Goal: Information Seeking & Learning: Compare options

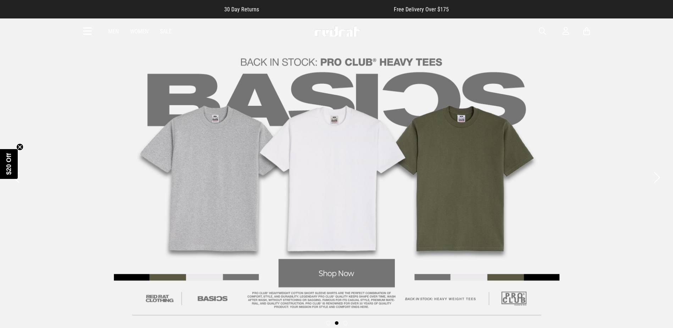
click at [544, 30] on span "button" at bounding box center [542, 31] width 7 height 9
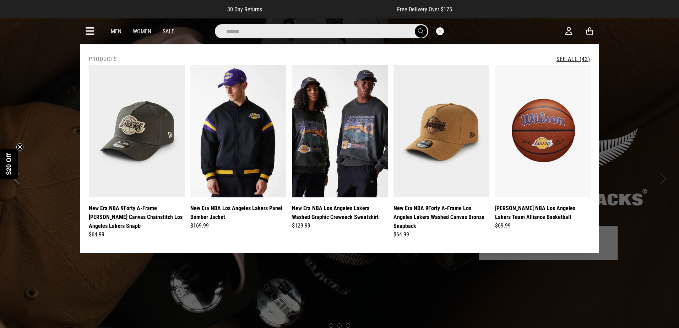
type input "******"
click at [571, 59] on link "See All (43)" at bounding box center [573, 59] width 34 height 7
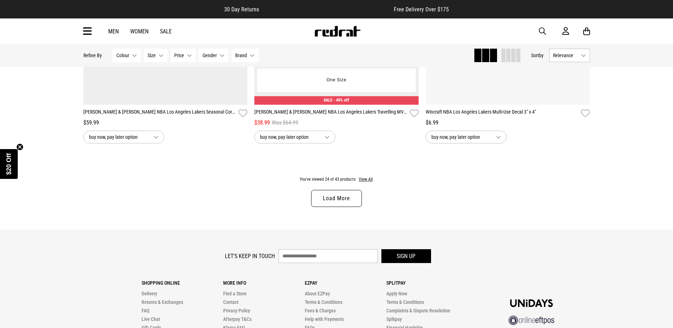
scroll to position [2218, 0]
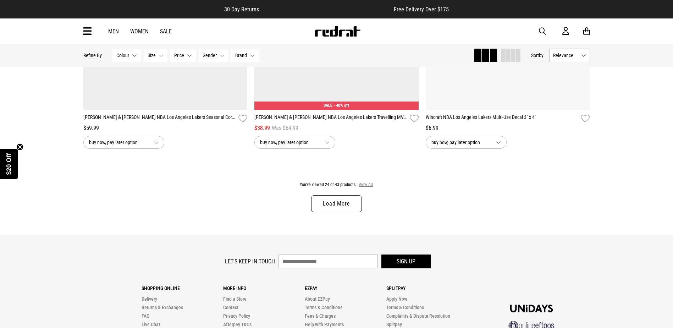
click at [367, 187] on button "View All" at bounding box center [366, 185] width 15 height 6
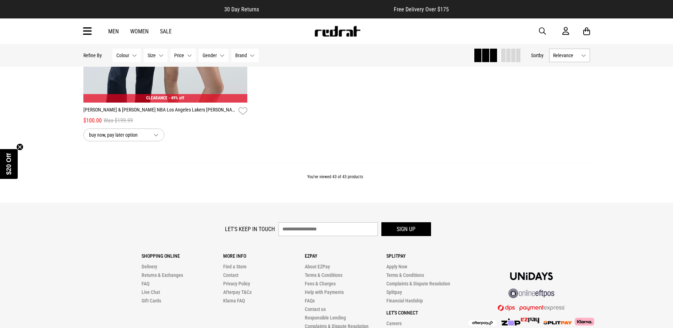
scroll to position [4037, 0]
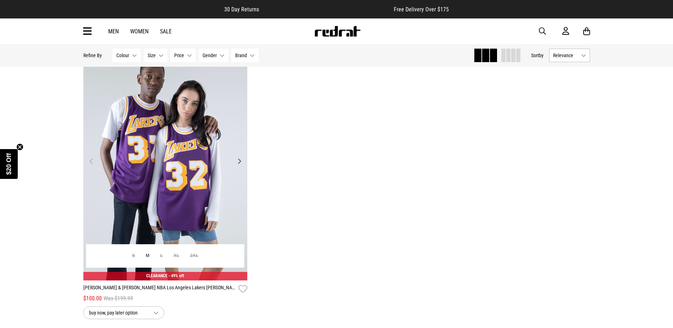
click at [146, 154] on img at bounding box center [165, 165] width 164 height 230
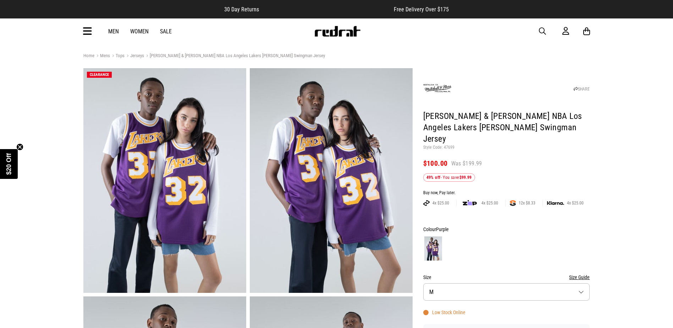
click at [447, 145] on p "Style Code: 47699" at bounding box center [507, 148] width 167 height 6
click at [448, 145] on p "Style Code: 47699" at bounding box center [507, 148] width 167 height 6
copy p "47699"
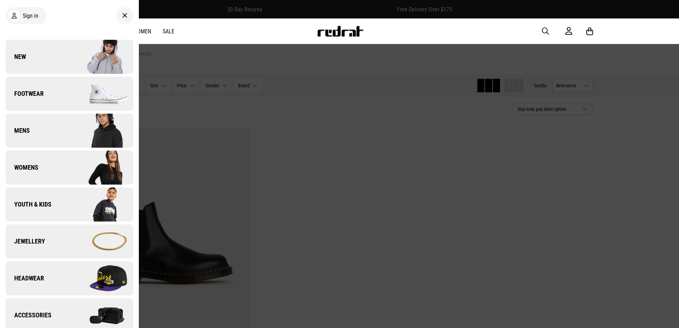
click at [546, 28] on span "button" at bounding box center [545, 31] width 7 height 9
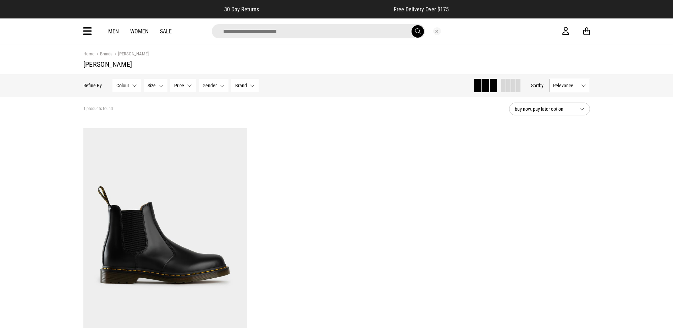
click at [258, 31] on input "search" at bounding box center [318, 31] width 213 height 14
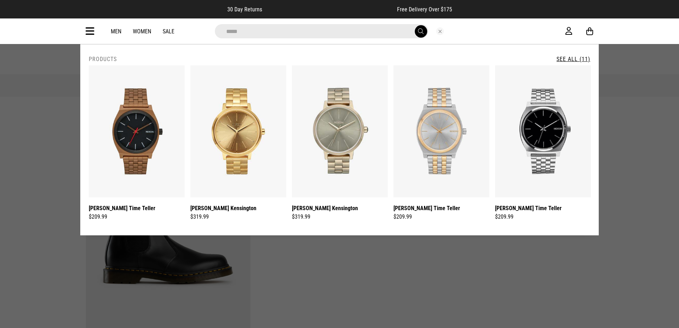
type input "*****"
click at [582, 58] on link "See All (11)" at bounding box center [573, 59] width 34 height 7
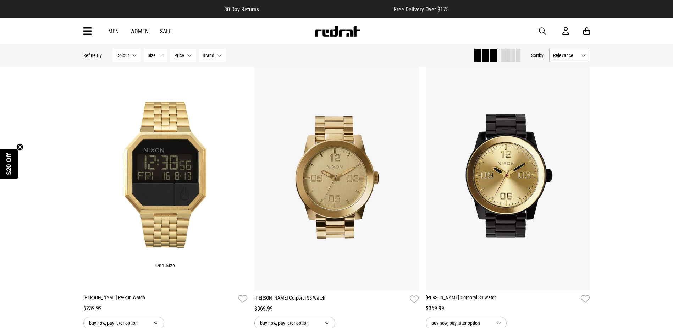
scroll to position [603, 0]
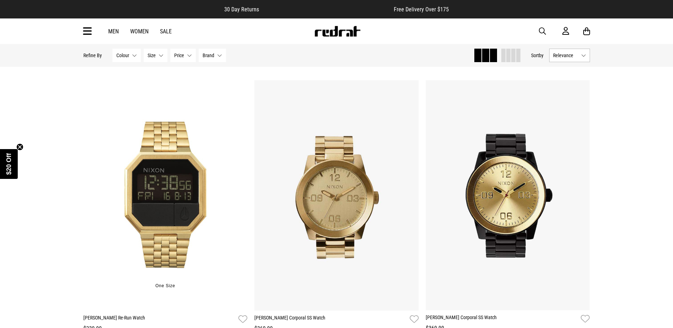
click at [162, 157] on img at bounding box center [165, 195] width 164 height 230
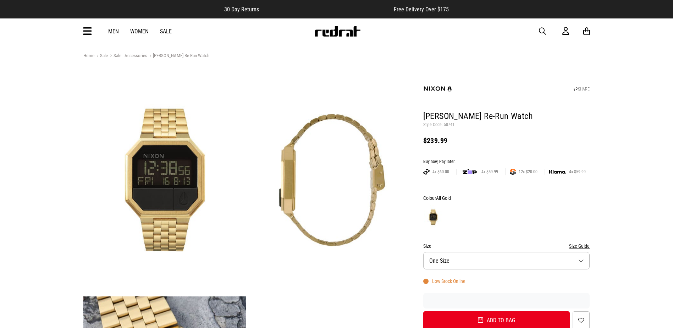
drag, startPoint x: 0, startPoint y: 0, endPoint x: 447, endPoint y: 123, distance: 463.3
click at [447, 123] on p "Style Code: 50741" at bounding box center [507, 125] width 167 height 6
copy p "50741"
click at [544, 28] on span "button" at bounding box center [542, 31] width 7 height 9
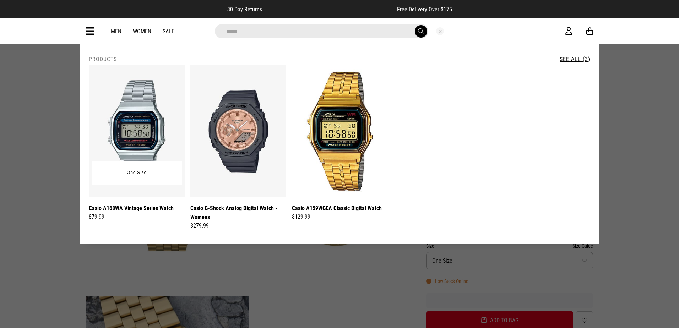
type input "*****"
click at [132, 97] on img at bounding box center [137, 131] width 96 height 132
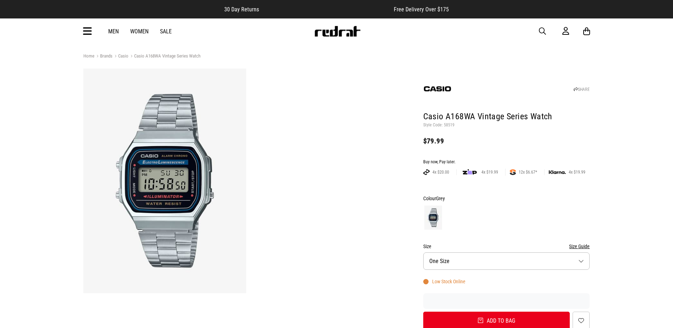
click at [450, 125] on p "Style Code: 58519" at bounding box center [507, 125] width 167 height 6
copy p "58519"
click at [542, 32] on span "button" at bounding box center [542, 31] width 7 height 9
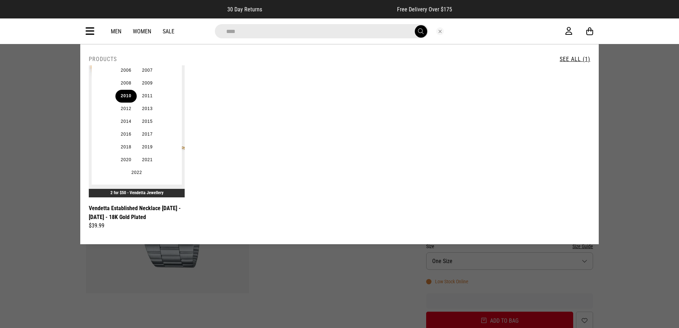
type input "****"
click at [128, 92] on button "2010" at bounding box center [125, 96] width 21 height 13
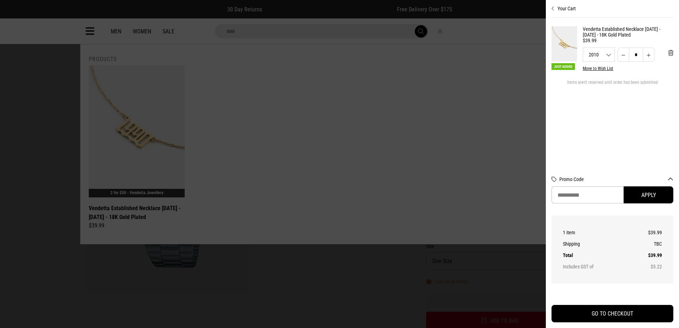
drag, startPoint x: 230, startPoint y: 136, endPoint x: 200, endPoint y: 133, distance: 30.7
click at [229, 136] on div at bounding box center [339, 164] width 679 height 328
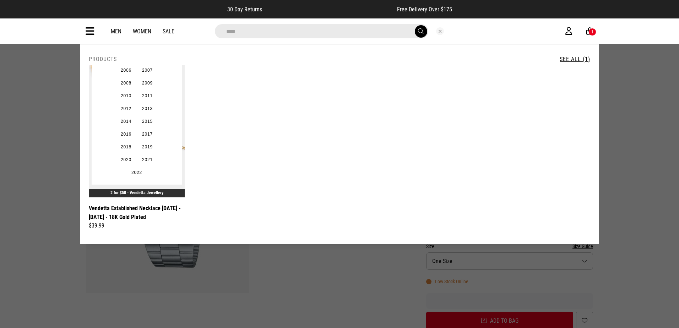
click at [162, 161] on ul "1990 1991 1992 1993 1994 1995 1996 1997 1998 1999 2000 2001 2002 2003 2004 2005…" at bounding box center [136, 70] width 63 height 217
click at [134, 207] on link "Vendetta Established Necklace [DATE] - [DATE] - 18K Gold Plated" at bounding box center [137, 213] width 96 height 18
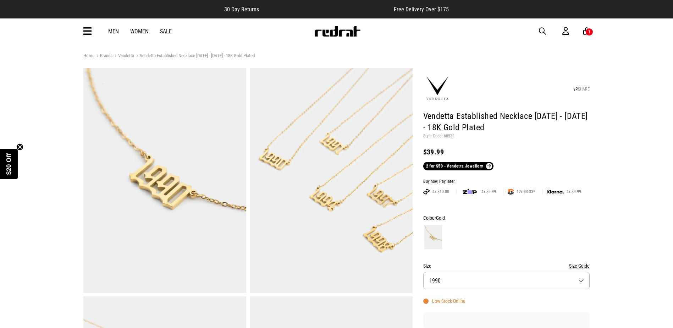
click at [448, 135] on p "Style Code: 60532" at bounding box center [507, 136] width 167 height 6
drag, startPoint x: 0, startPoint y: 0, endPoint x: 448, endPoint y: 135, distance: 467.5
